Goal: Manage account settings

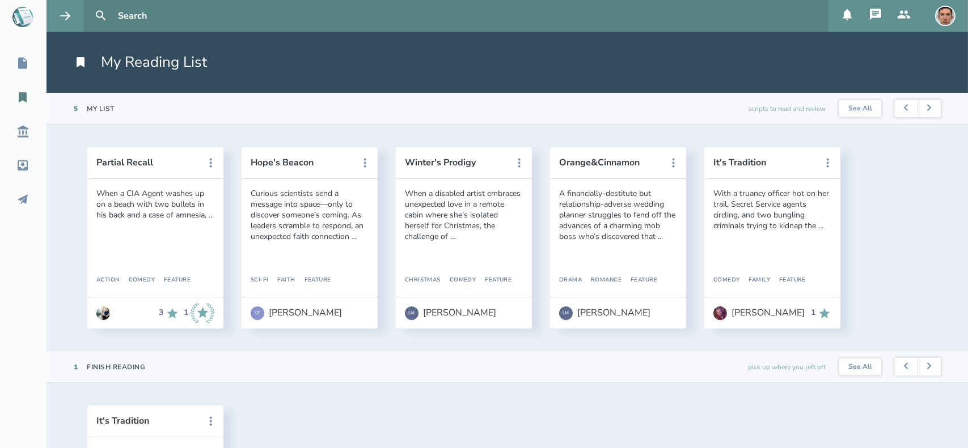
click at [846, 23] on button at bounding box center [847, 16] width 28 height 32
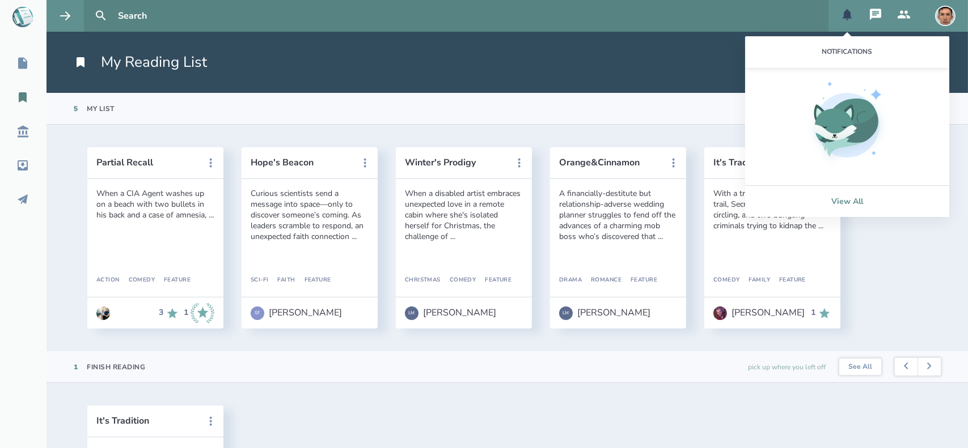
click at [837, 204] on link "View All" at bounding box center [847, 201] width 204 height 32
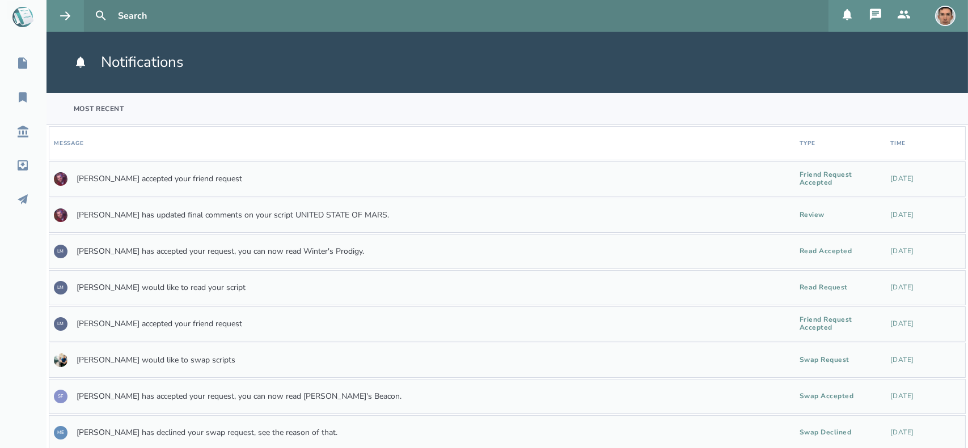
click at [911, 9] on button at bounding box center [904, 16] width 28 height 32
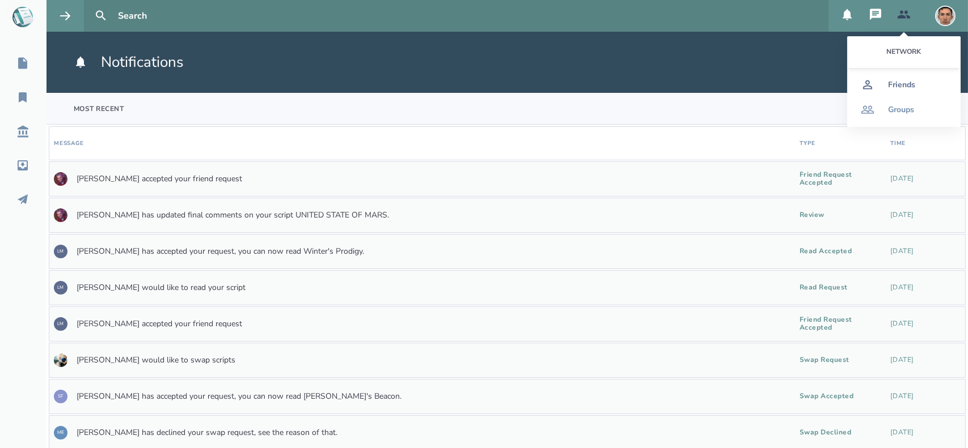
click at [897, 82] on div "Friends" at bounding box center [901, 85] width 27 height 9
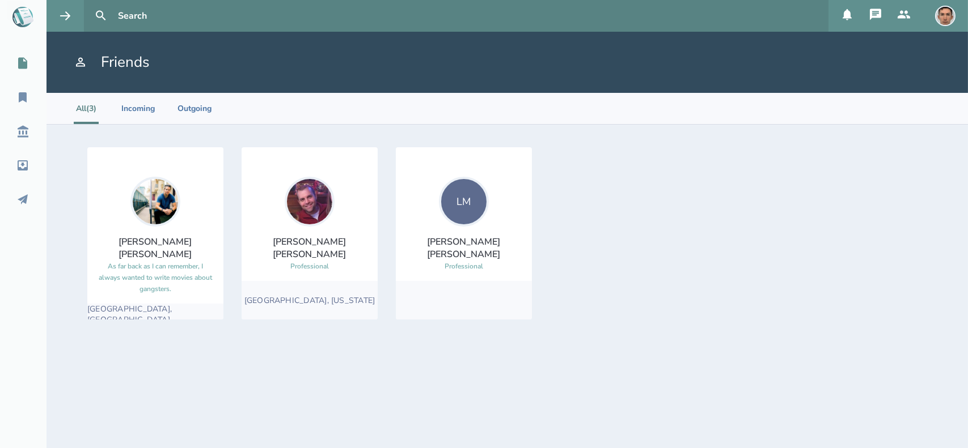
click at [21, 62] on icon at bounding box center [22, 63] width 9 height 11
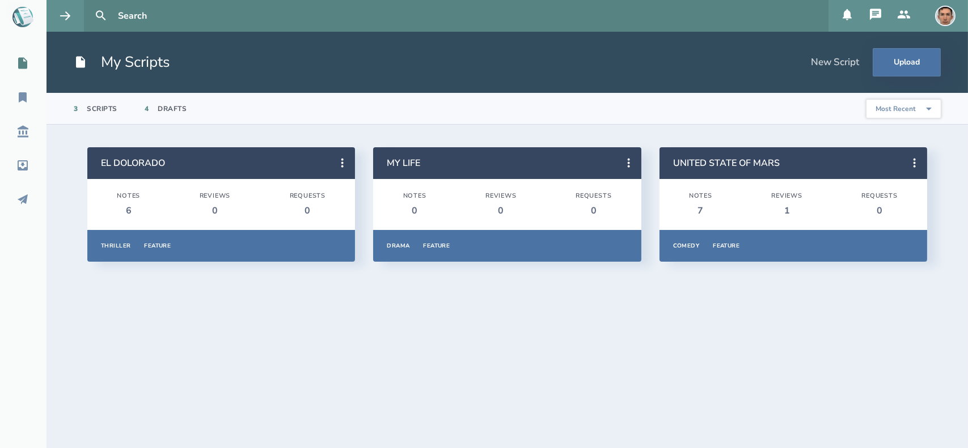
click at [953, 15] on img at bounding box center [945, 16] width 20 height 20
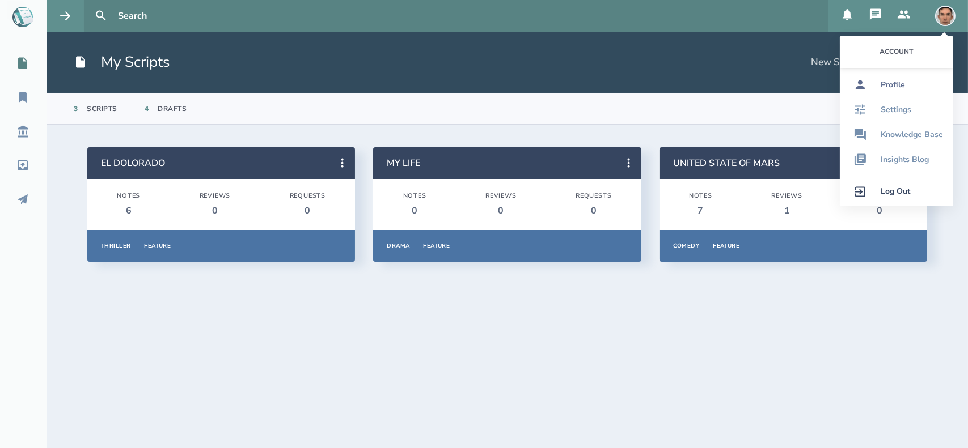
click at [897, 84] on div "Profile" at bounding box center [892, 85] width 24 height 9
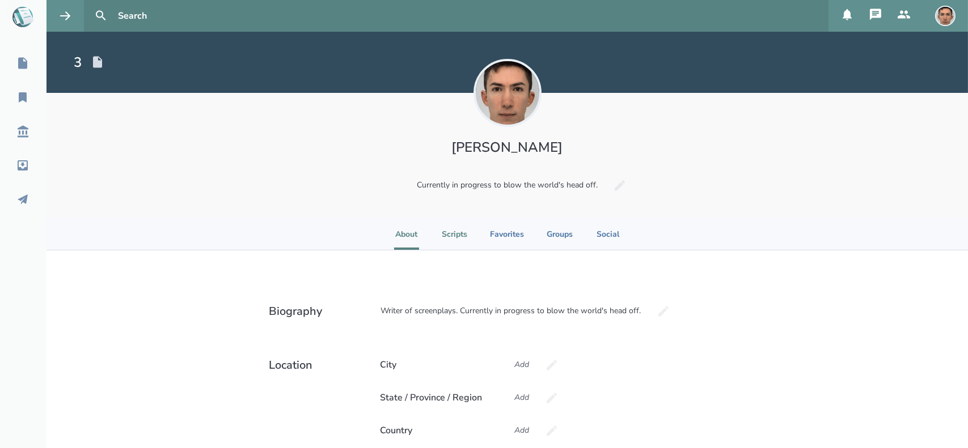
click at [442, 228] on li "Scripts" at bounding box center [455, 234] width 26 height 31
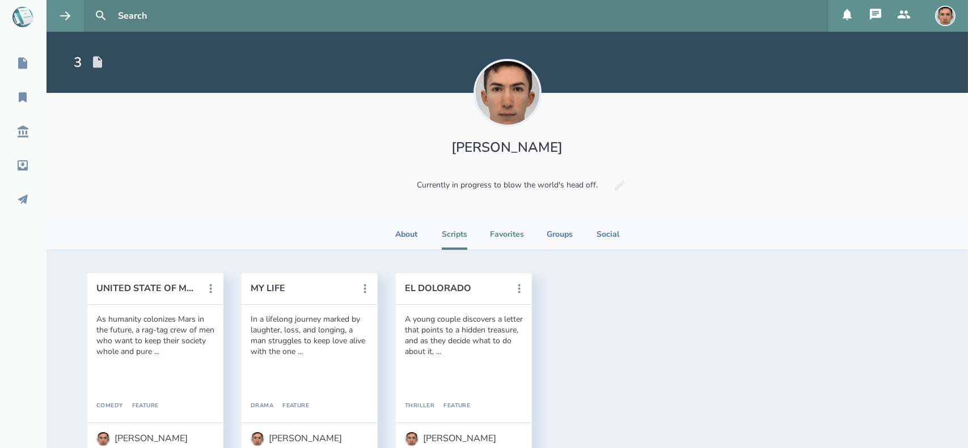
click at [497, 233] on li "Favorites" at bounding box center [507, 234] width 34 height 31
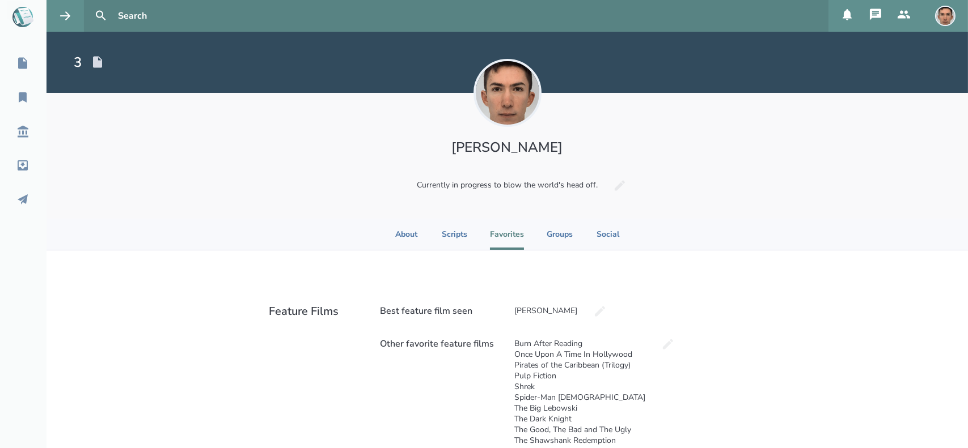
scroll to position [327, 0]
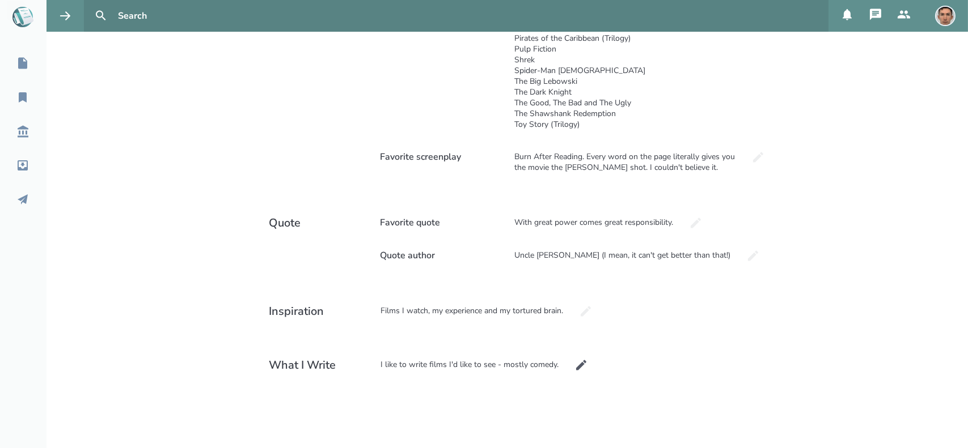
click at [578, 368] on icon at bounding box center [581, 366] width 14 height 14
click at [547, 362] on textarea "I like to write films I'd like to see - mostly comedy." at bounding box center [558, 406] width 374 height 113
type textarea "I like to write films I'd like to see - mostly comedies."
click at [757, 363] on icon "submit" at bounding box center [763, 365] width 12 height 12
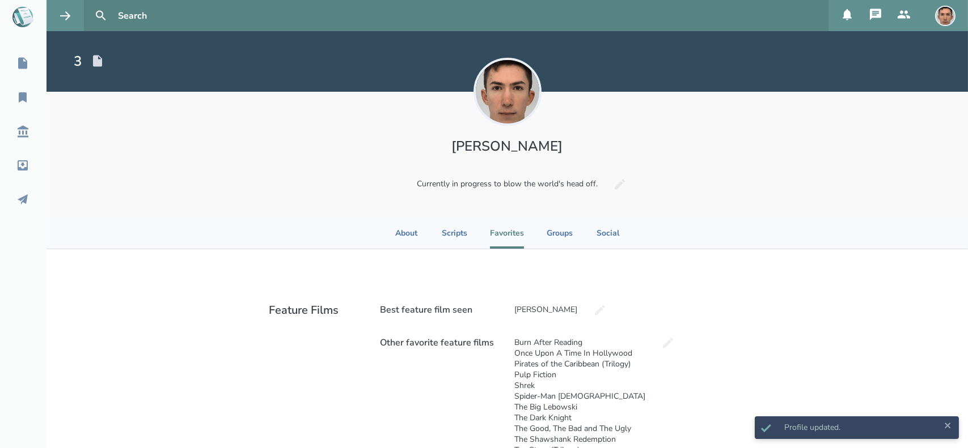
scroll to position [0, 0]
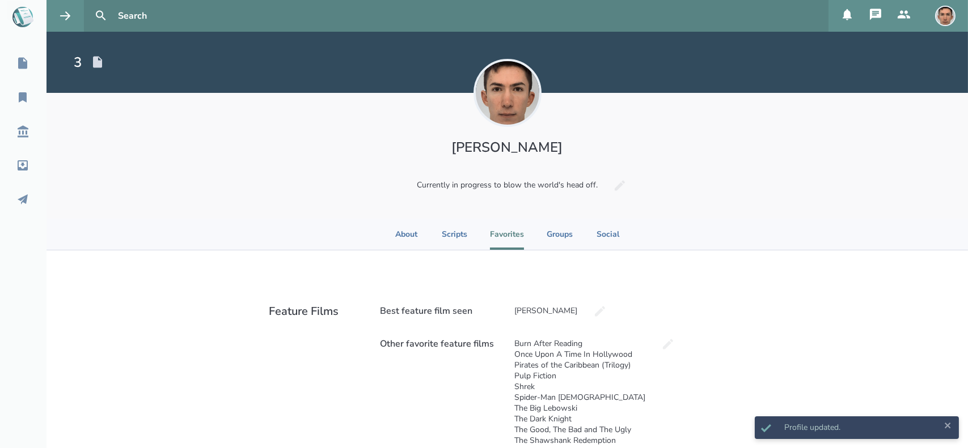
click at [569, 230] on ul "About Scripts Favorites Groups Social" at bounding box center [507, 234] width 226 height 31
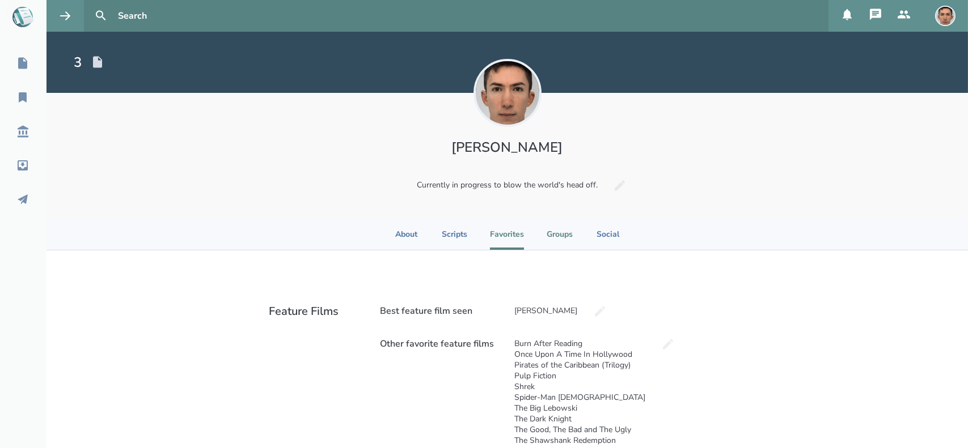
click at [565, 231] on li "Groups" at bounding box center [560, 234] width 26 height 31
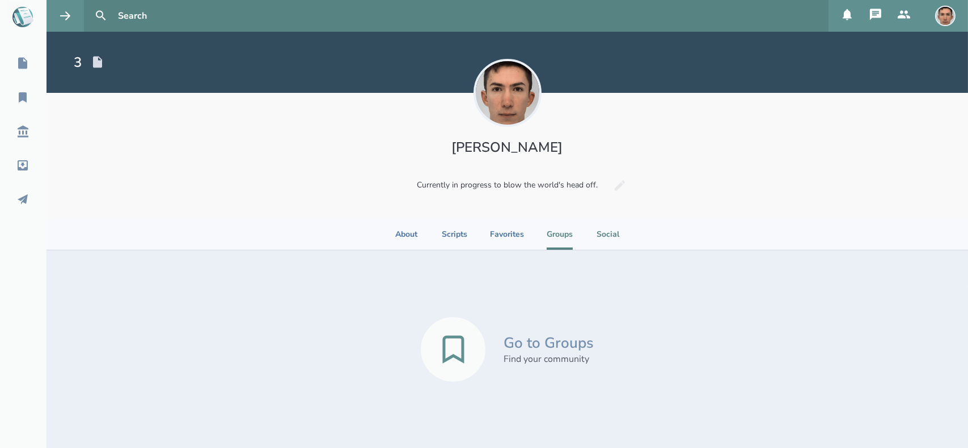
click at [604, 237] on li "Social" at bounding box center [607, 234] width 25 height 31
